Goal: Check status: Check status

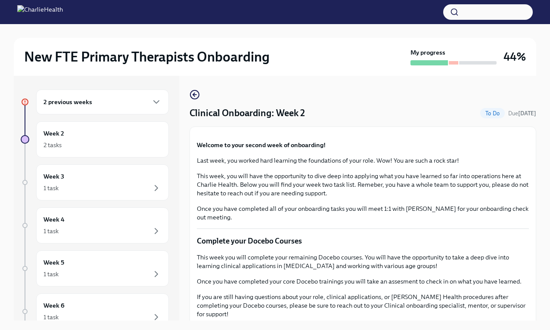
click at [124, 102] on div "2 previous weeks" at bounding box center [102, 102] width 118 height 10
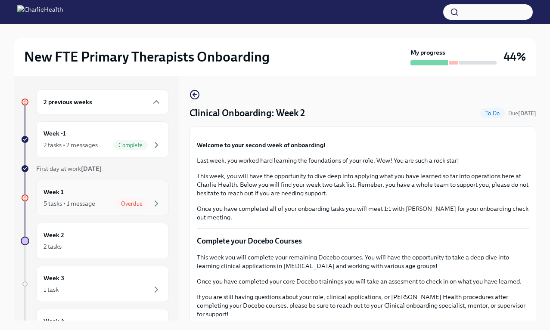
click at [76, 189] on div "Week 1 5 tasks • 1 message Overdue" at bounding box center [102, 198] width 118 height 22
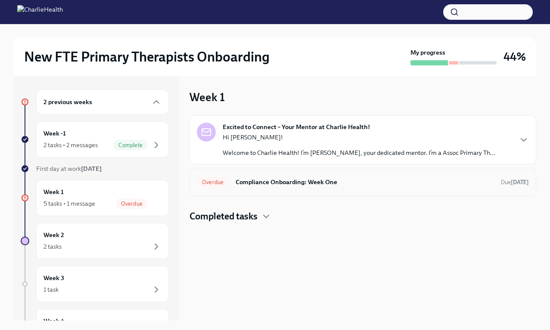
click at [278, 183] on h6 "Compliance Onboarding: Week One" at bounding box center [364, 181] width 258 height 9
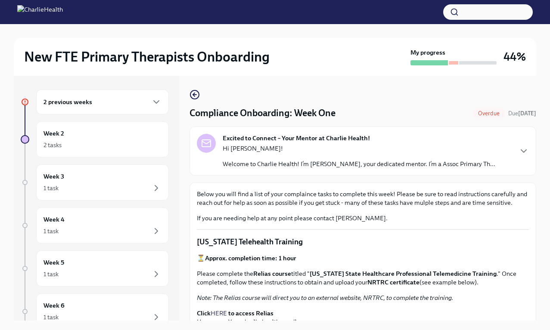
click at [114, 106] on div "2 previous weeks" at bounding box center [102, 102] width 118 height 10
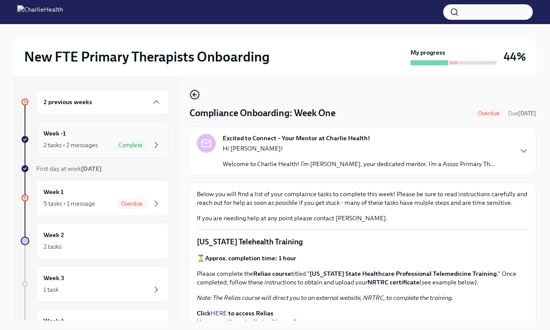
click at [97, 136] on div "Week -1 2 tasks • 2 messages Complete" at bounding box center [102, 140] width 118 height 22
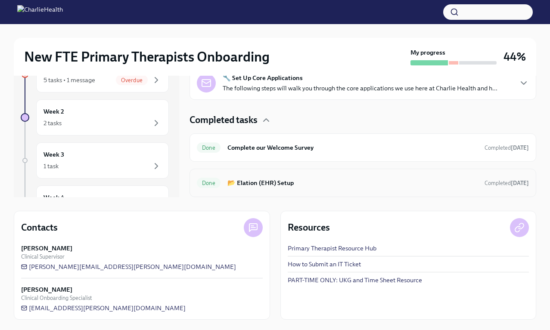
scroll to position [35, 0]
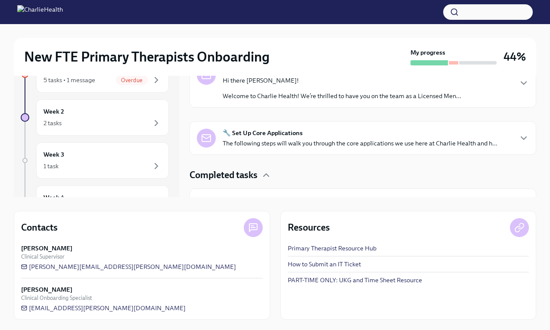
click at [454, 220] on div "Resources" at bounding box center [408, 227] width 241 height 19
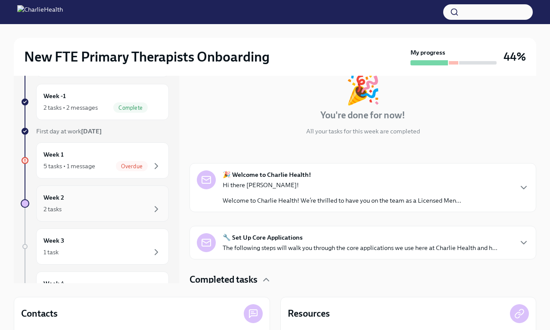
scroll to position [25, 0]
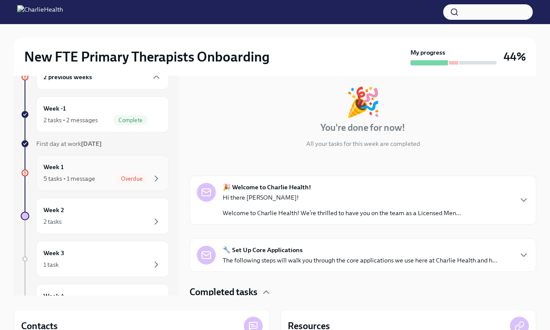
click at [118, 171] on div "Week 1 5 tasks • 1 message Overdue" at bounding box center [102, 173] width 118 height 22
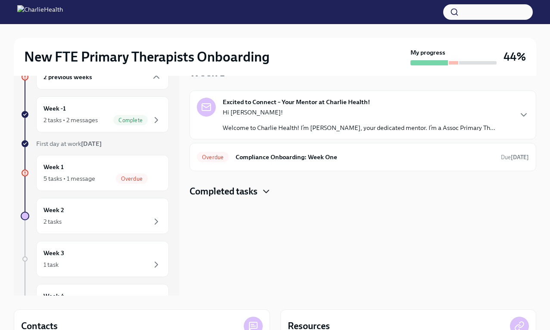
click at [267, 193] on icon "button" at bounding box center [265, 191] width 5 height 3
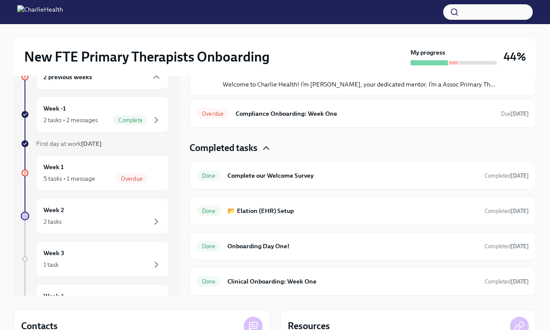
scroll to position [43, 0]
click at [283, 279] on h6 "Clinical Onboarding: Week One" at bounding box center [352, 281] width 250 height 9
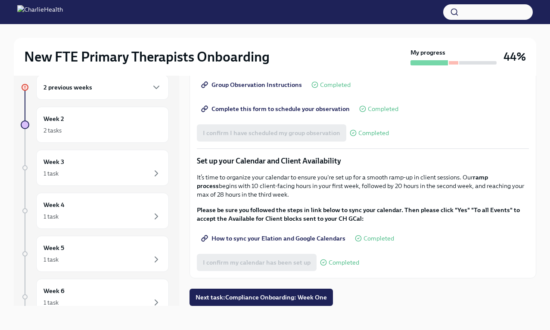
click at [115, 94] on div "2 previous weeks" at bounding box center [102, 87] width 133 height 25
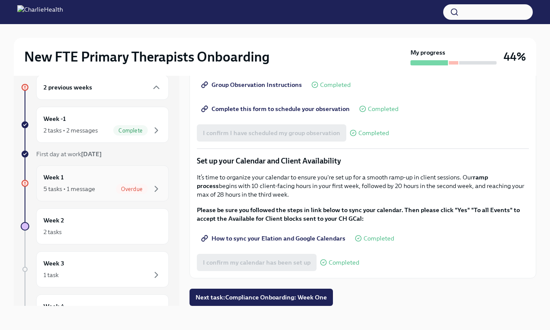
click at [90, 183] on div "Week 1 5 tasks • 1 message Overdue" at bounding box center [102, 184] width 118 height 22
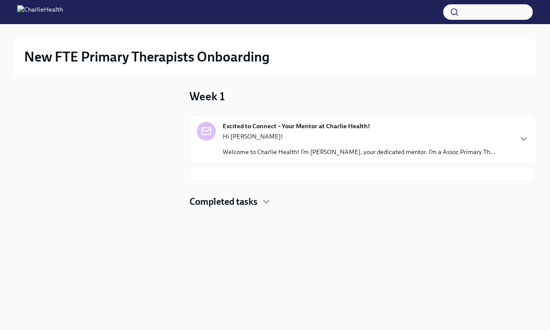
scroll to position [1, 0]
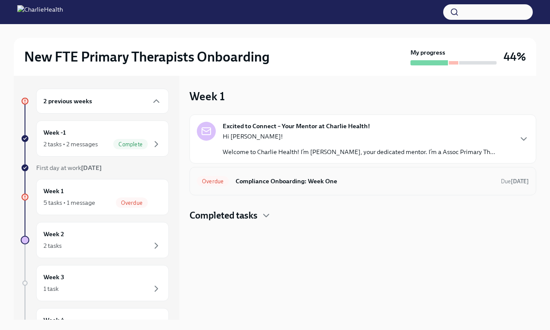
click at [359, 184] on h6 "Compliance Onboarding: Week One" at bounding box center [364, 180] width 258 height 9
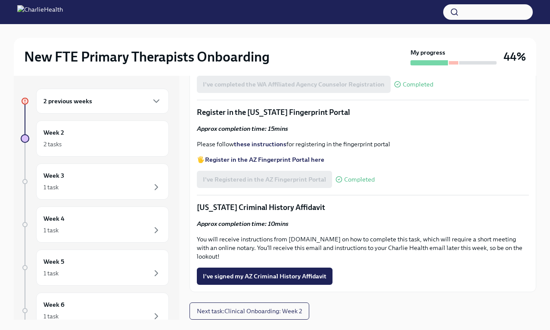
scroll to position [1114, 0]
